Goal: Task Accomplishment & Management: Manage account settings

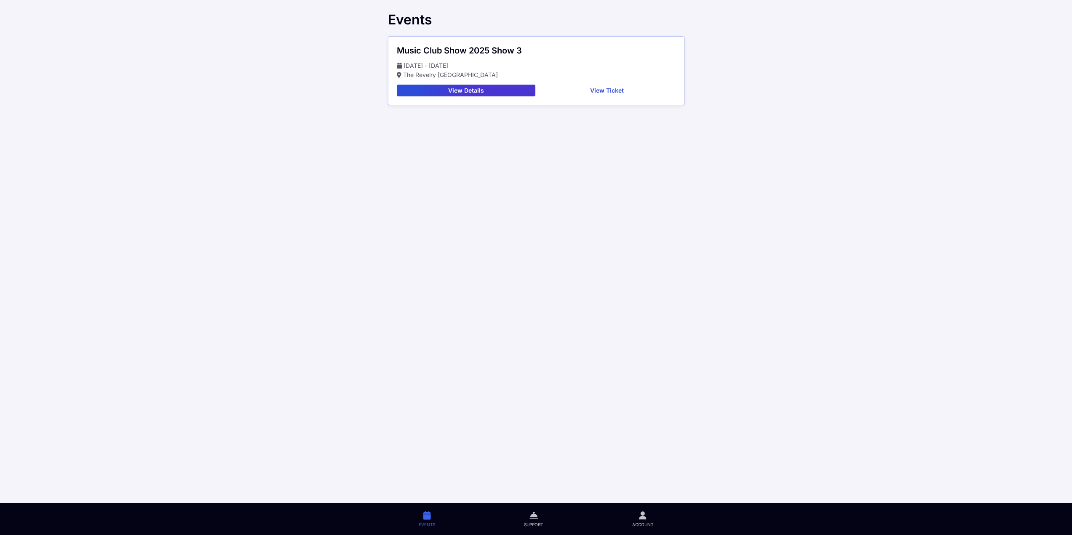
click at [586, 94] on button "View Ticket" at bounding box center [607, 91] width 137 height 12
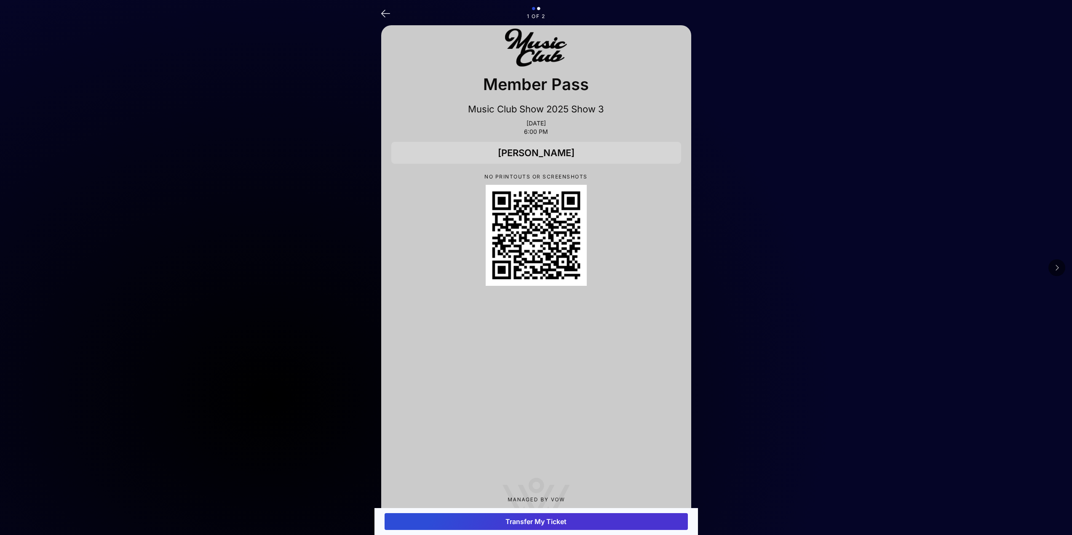
click at [1058, 267] on icon at bounding box center [1057, 267] width 4 height 7
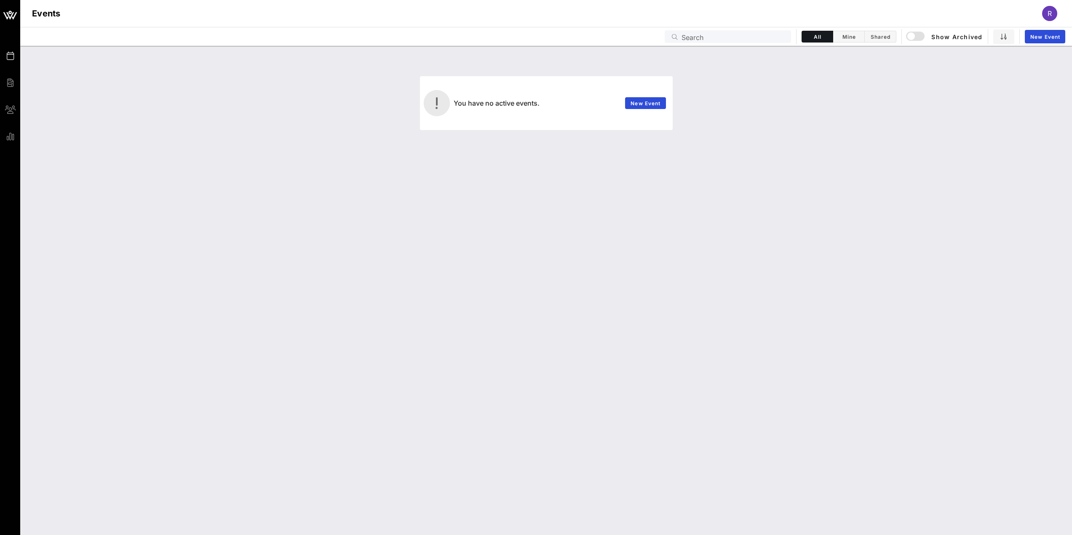
click at [1053, 18] on div "R" at bounding box center [1049, 13] width 15 height 15
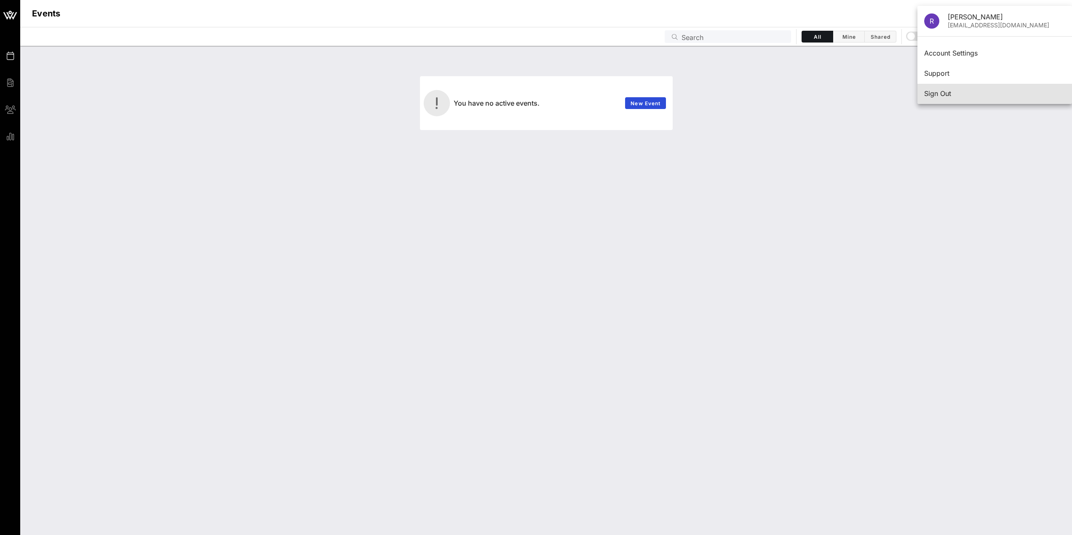
click at [981, 93] on div "Sign Out" at bounding box center [994, 94] width 141 height 8
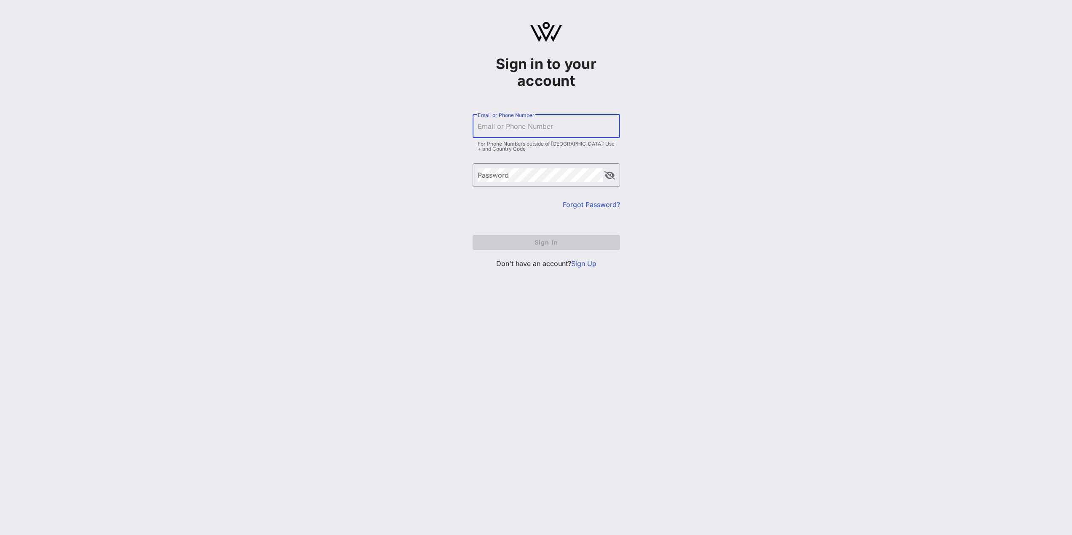
click at [550, 125] on input "Email or Phone Number" at bounding box center [546, 126] width 137 height 13
type input "[EMAIL_ADDRESS][DOMAIN_NAME]"
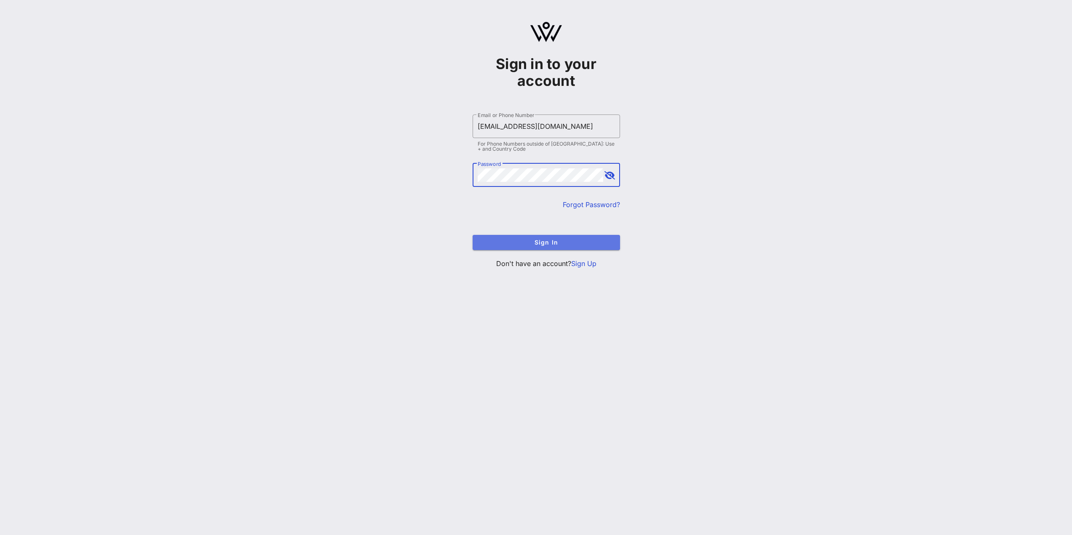
click at [541, 242] on span "Sign In" at bounding box center [546, 242] width 134 height 7
